Goal: Obtain resource: Download file/media

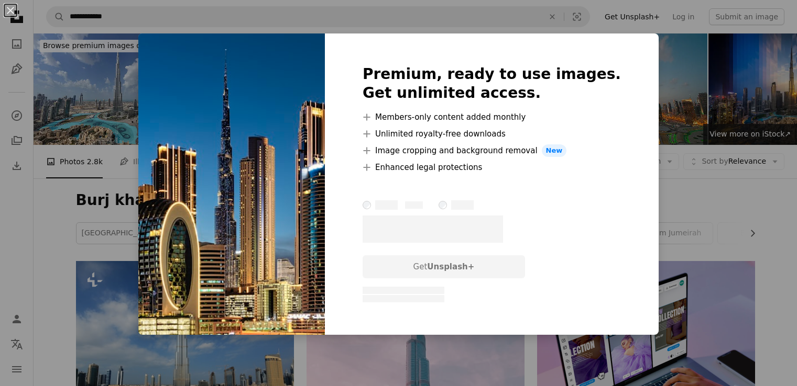
scroll to position [367, 0]
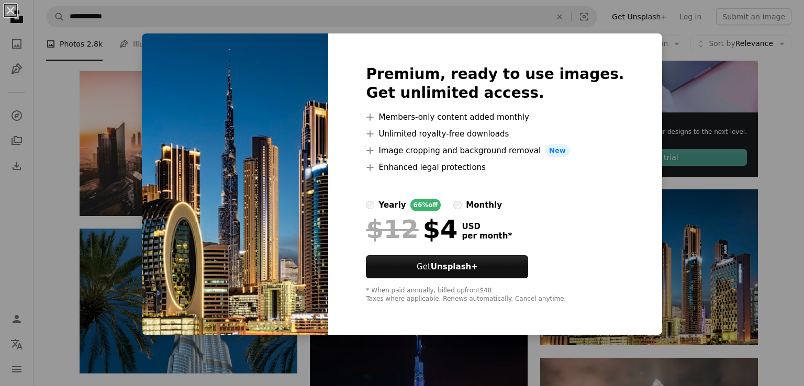
click at [318, 173] on img at bounding box center [235, 185] width 186 height 302
click at [739, 70] on div "An X shape Premium, ready to use images. Get unlimited access. A plus sign Memb…" at bounding box center [402, 193] width 804 height 386
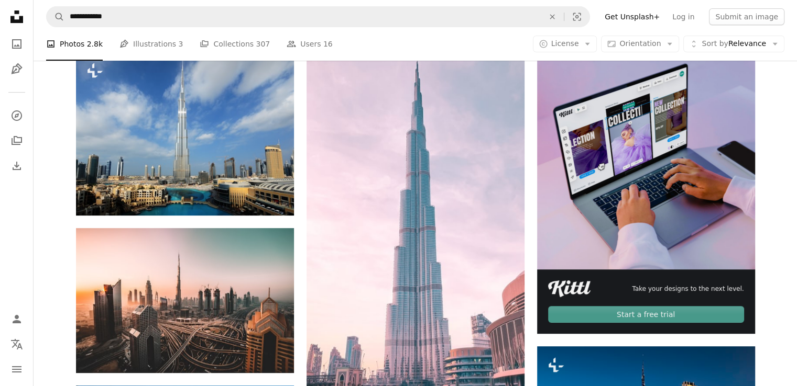
scroll to position [367, 0]
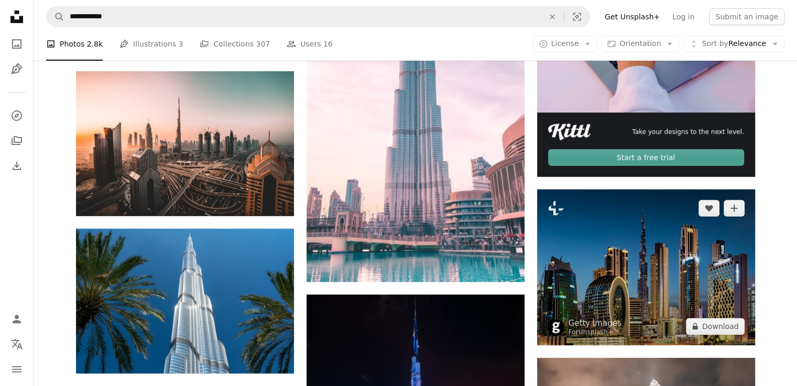
click at [609, 259] on img at bounding box center [646, 268] width 218 height 156
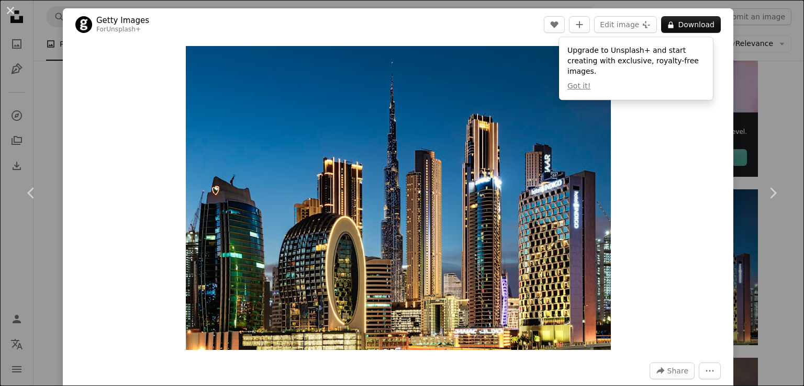
click at [641, 100] on div "Zoom in" at bounding box center [398, 198] width 671 height 315
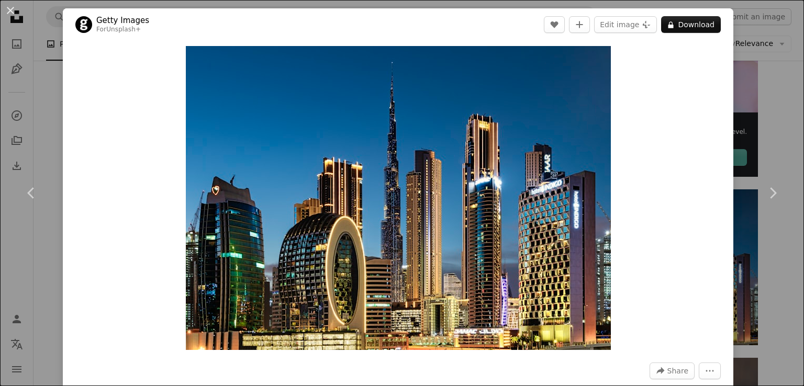
click at [740, 61] on div "An X shape Chevron left Chevron right Getty Images For Unsplash+ A heart A plus…" at bounding box center [402, 193] width 804 height 386
